Goal: Find specific page/section: Find specific page/section

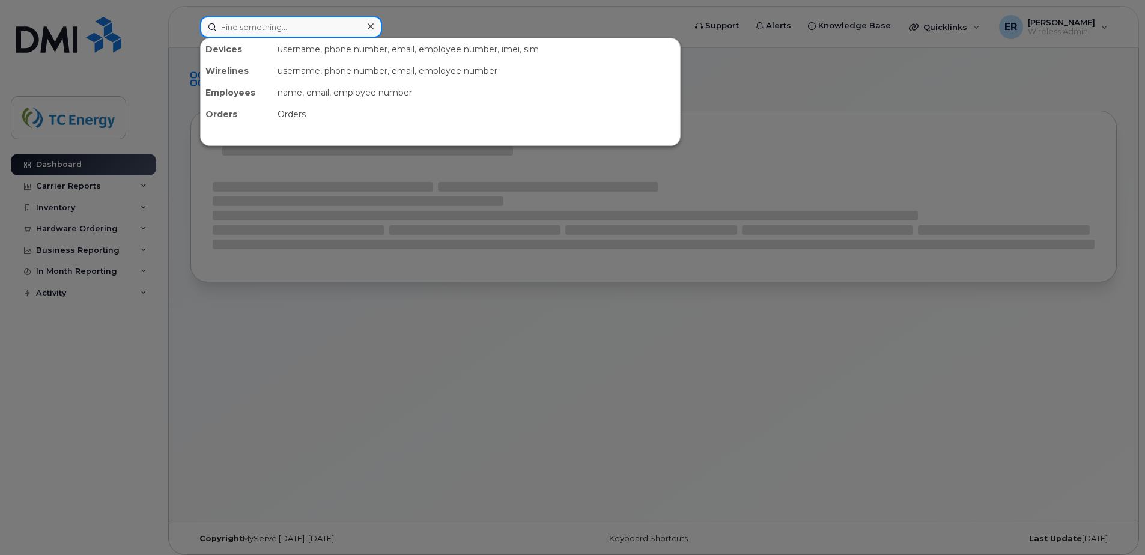
click at [281, 18] on input at bounding box center [291, 27] width 182 height 22
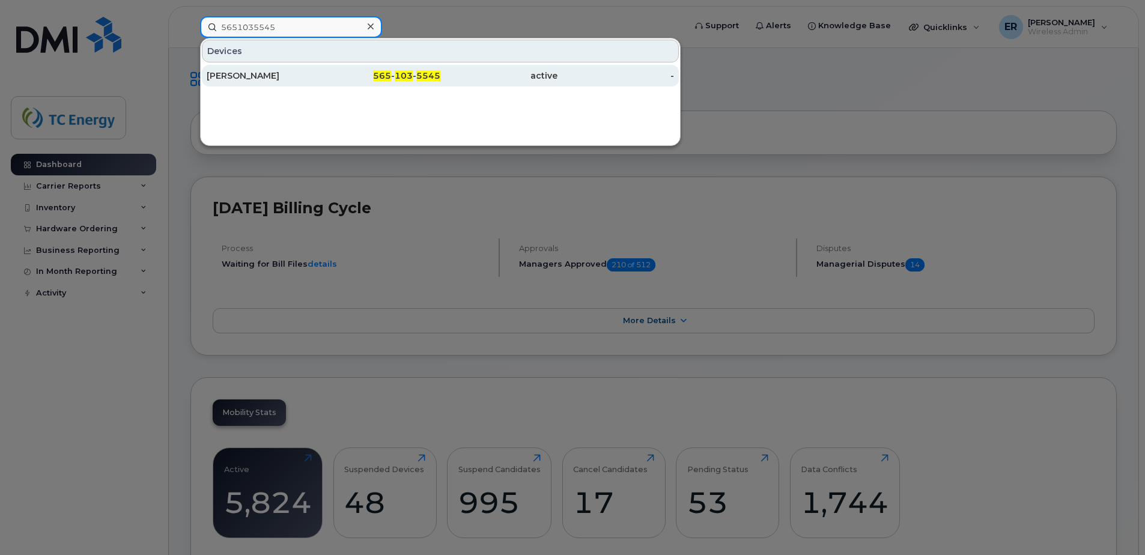
type input "5651035545"
click at [294, 73] on div "[PERSON_NAME]" at bounding box center [265, 76] width 117 height 12
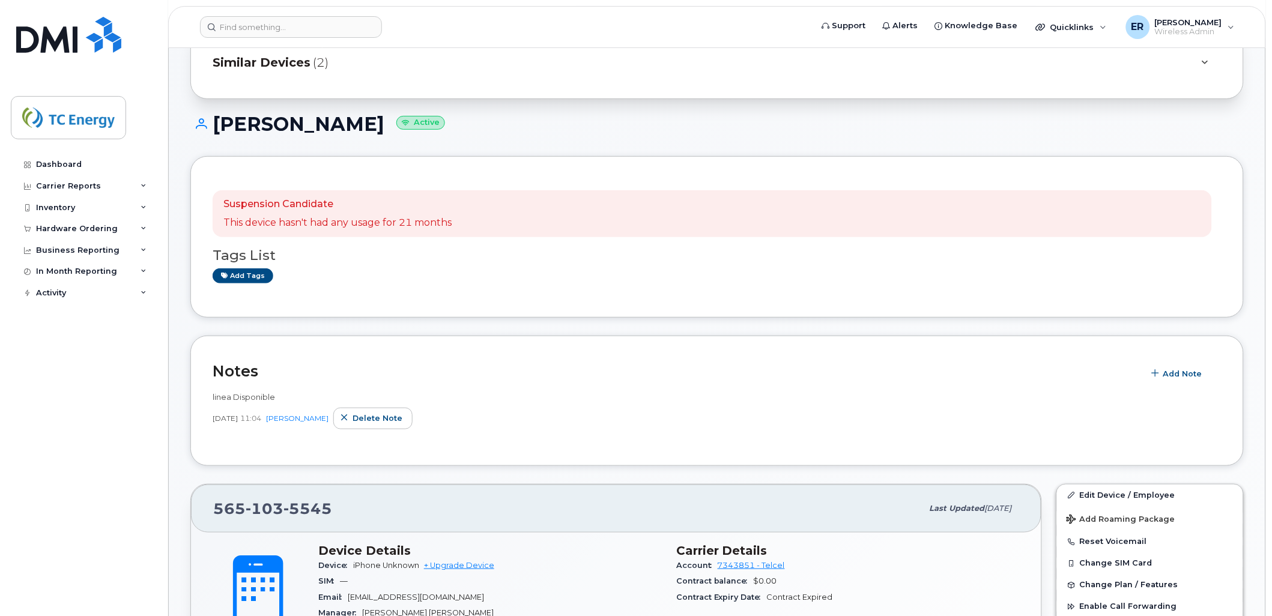
scroll to position [133, 0]
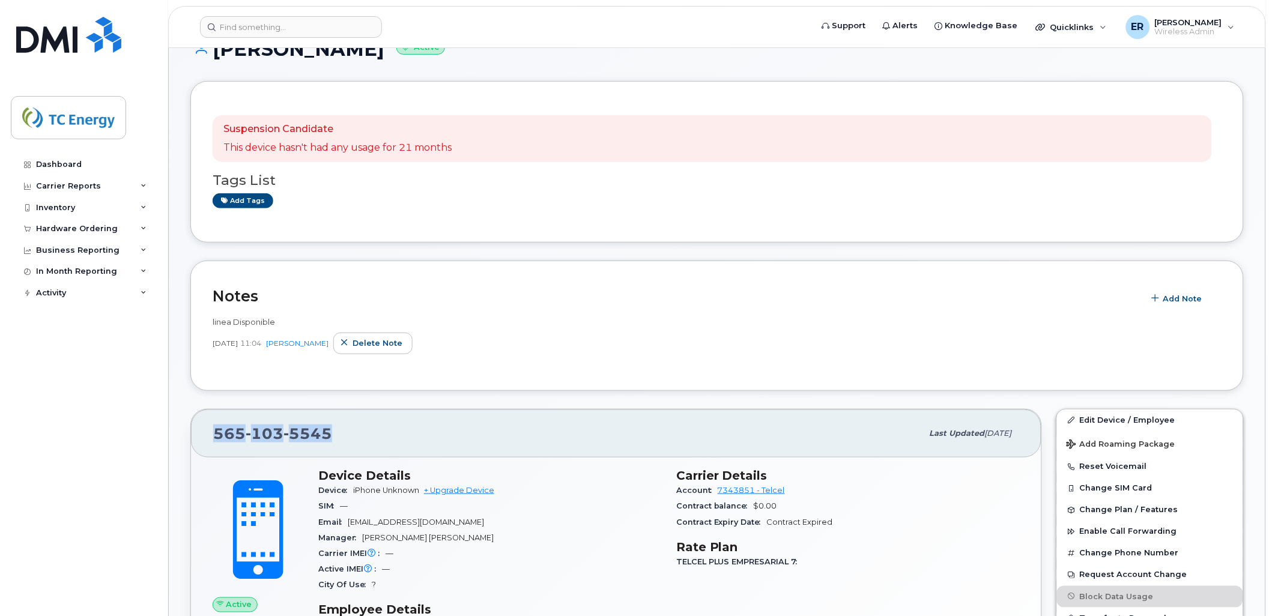
drag, startPoint x: 311, startPoint y: 431, endPoint x: 205, endPoint y: 430, distance: 105.1
click at [205, 430] on div "565 103 5545 Last updated [DATE]" at bounding box center [616, 434] width 850 height 48
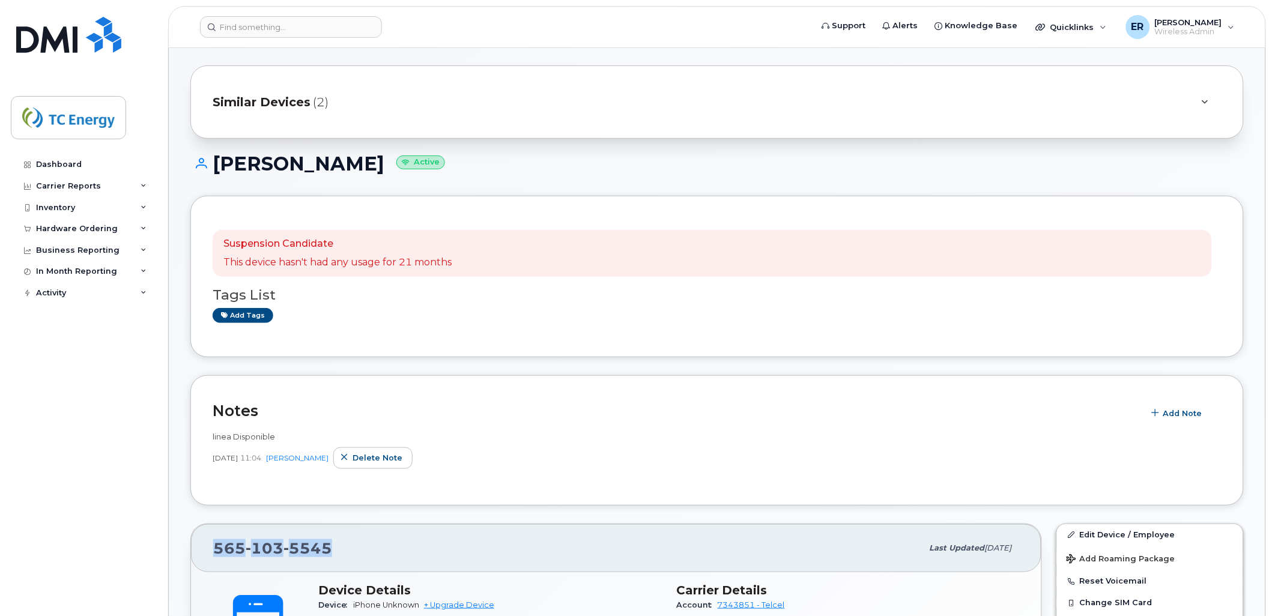
scroll to position [0, 0]
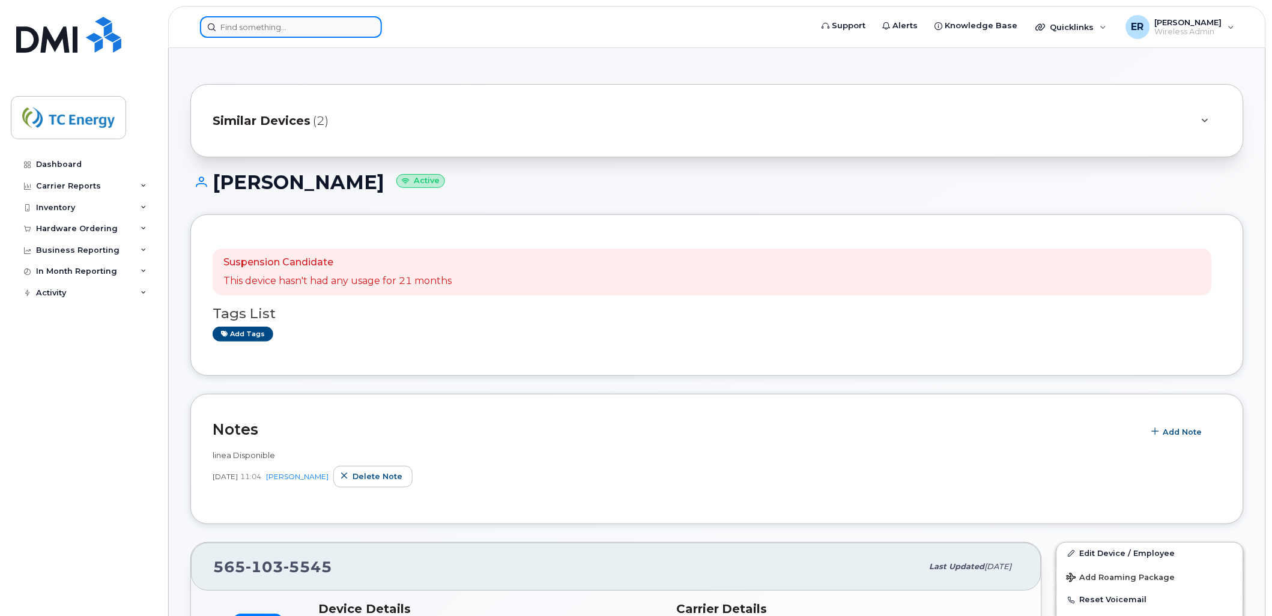
click at [276, 26] on input at bounding box center [291, 27] width 182 height 22
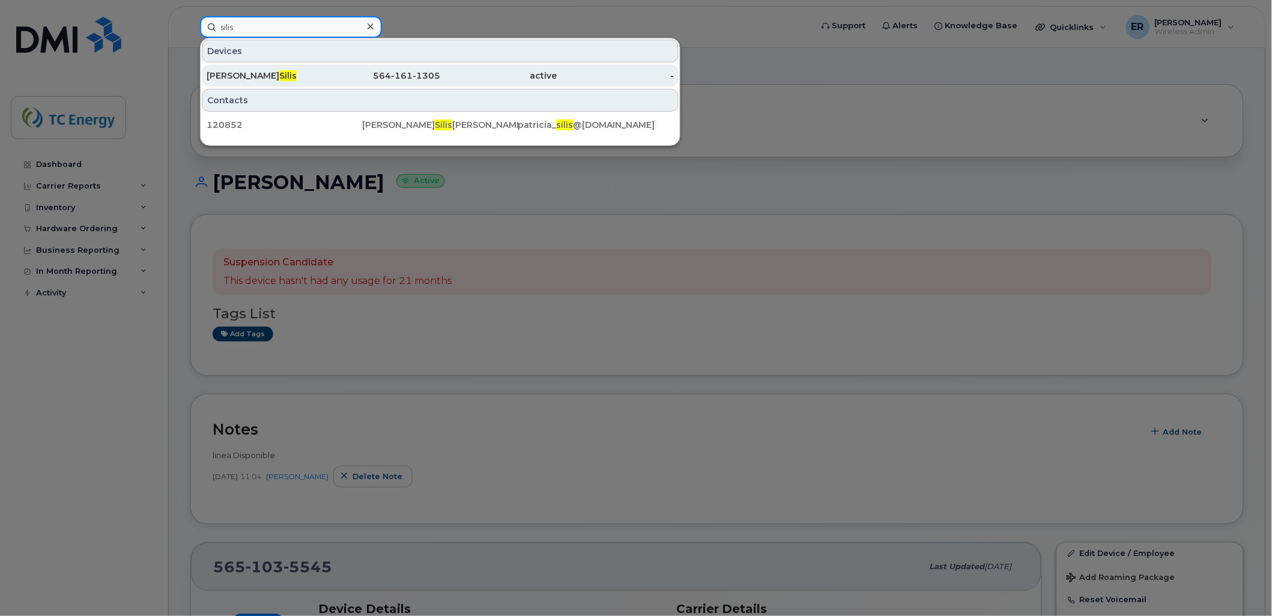
type input "silis"
click at [398, 71] on div "564-161-1305" at bounding box center [382, 76] width 117 height 12
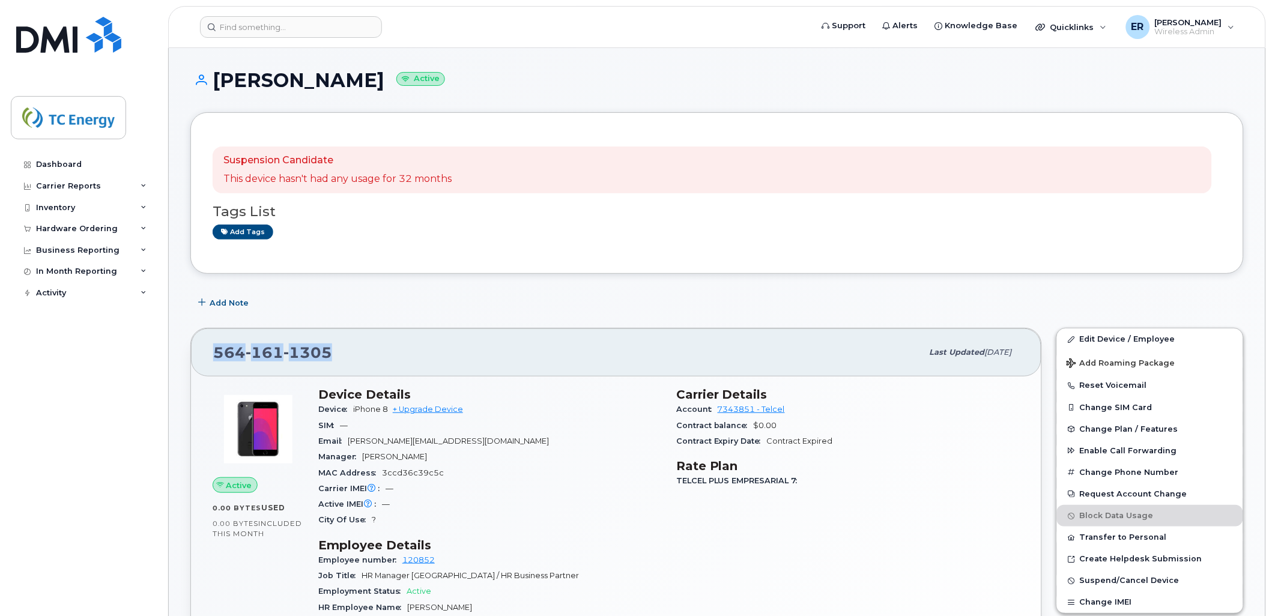
drag, startPoint x: 286, startPoint y: 347, endPoint x: 220, endPoint y: 368, distance: 69.2
click at [209, 355] on div "564 161 1305 Last updated Aug 03, 2025" at bounding box center [616, 353] width 850 height 48
copy span "564 161 1305"
click at [291, 27] on input at bounding box center [291, 27] width 182 height 22
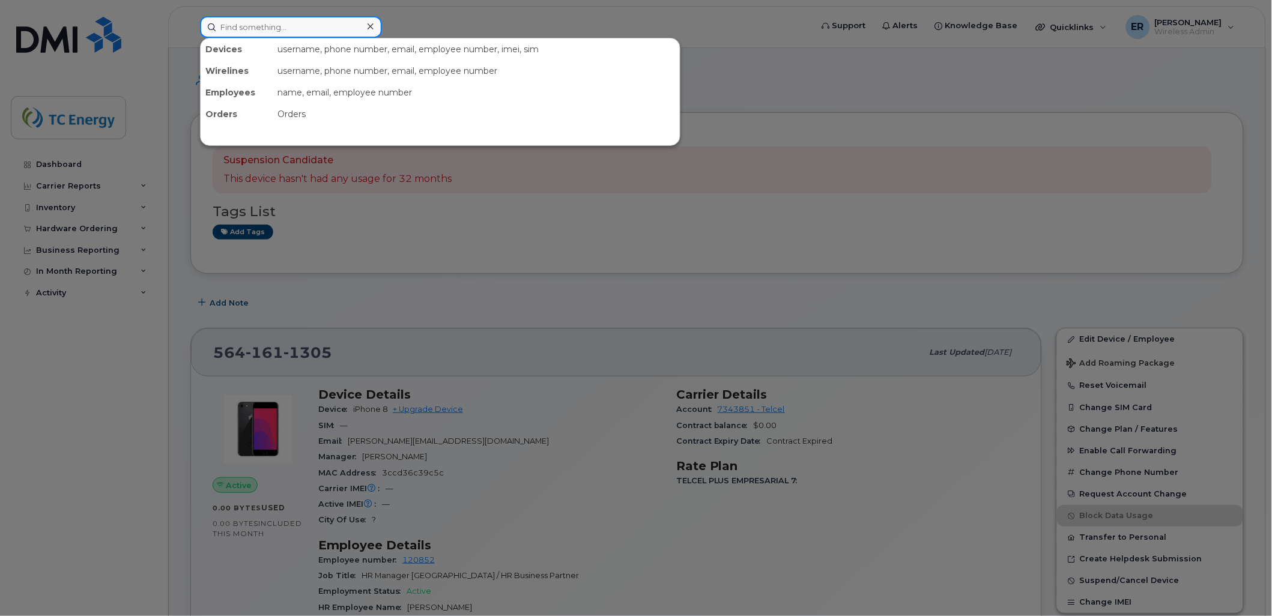
paste input "5579402498"
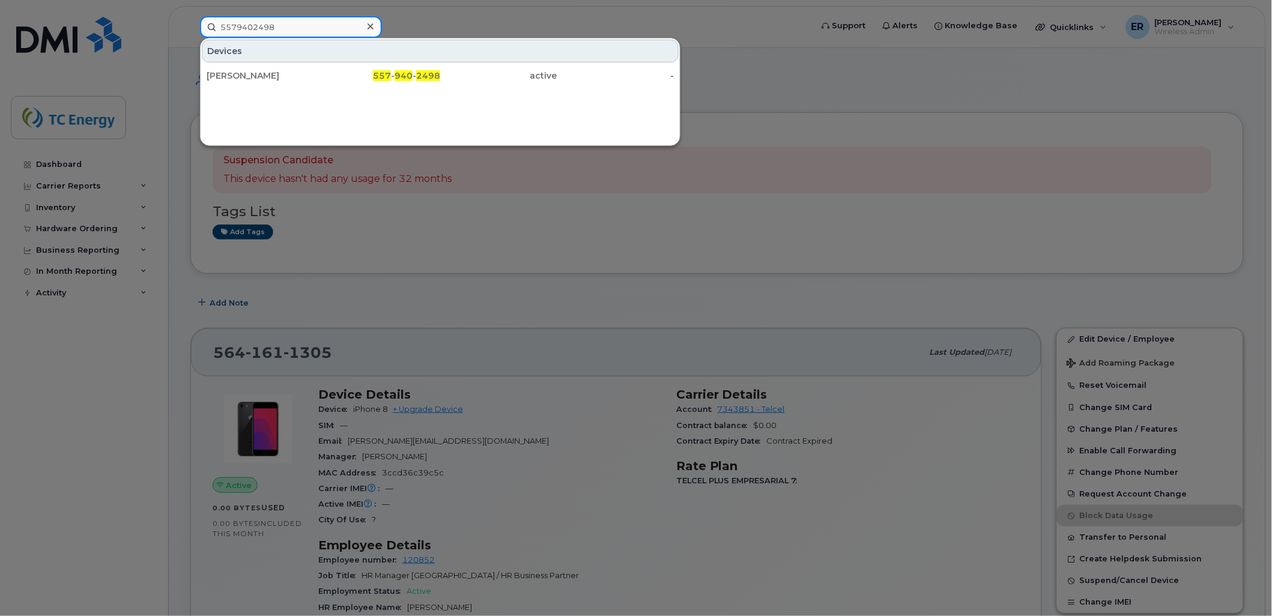
type input "5579402498"
click at [671, 224] on div at bounding box center [636, 308] width 1272 height 616
